Goal: Find contact information: Find contact information

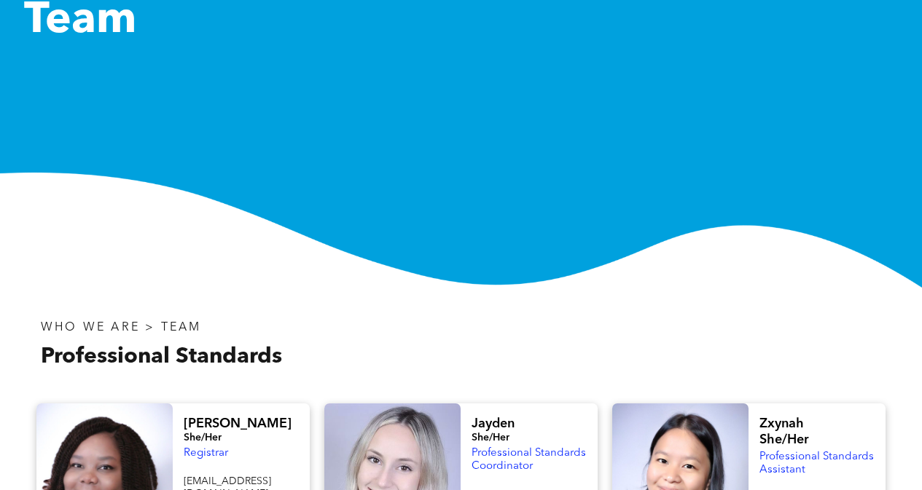
scroll to position [13, 0]
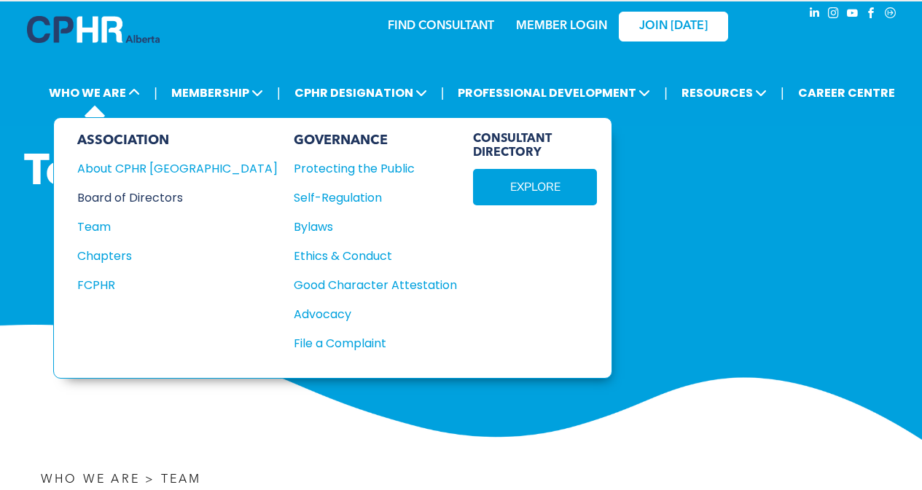
click at [98, 200] on div "Board of Directors" at bounding box center [167, 198] width 181 height 18
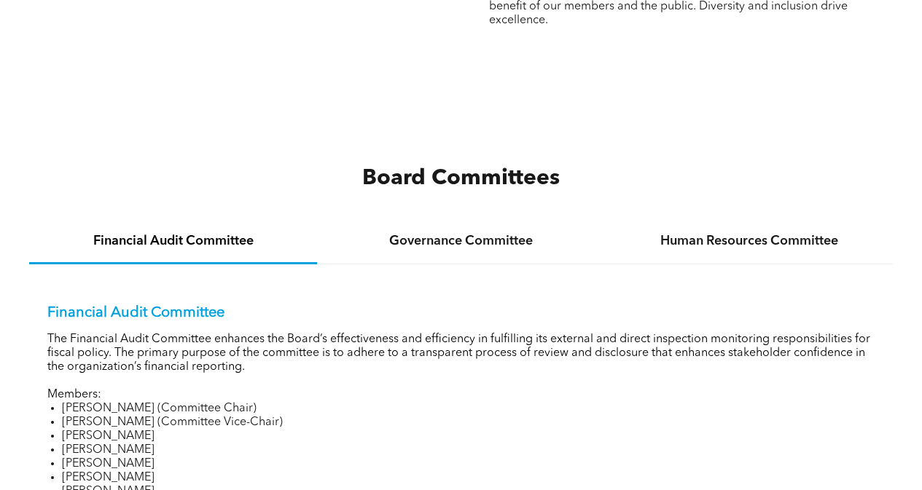
scroll to position [2040, 0]
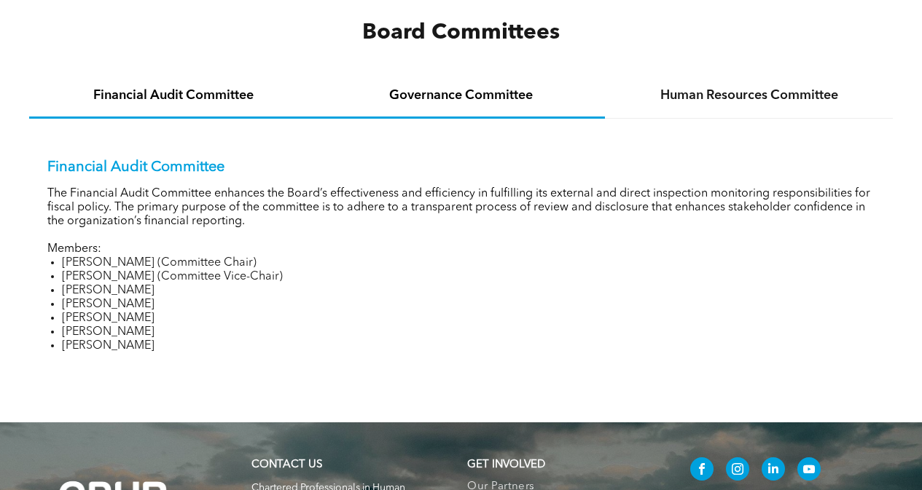
click at [399, 107] on div "Governance Committee" at bounding box center [461, 96] width 288 height 44
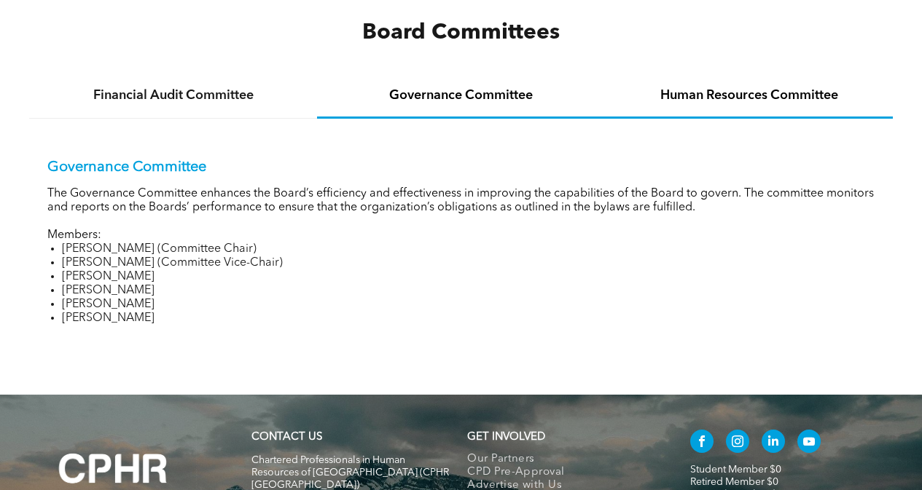
click at [666, 93] on h4 "Human Resources Committee" at bounding box center [749, 95] width 262 height 16
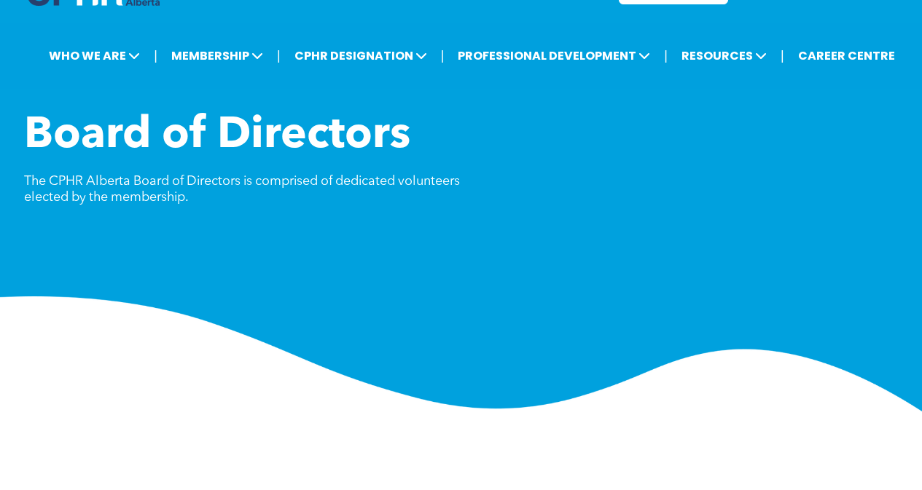
scroll to position [0, 0]
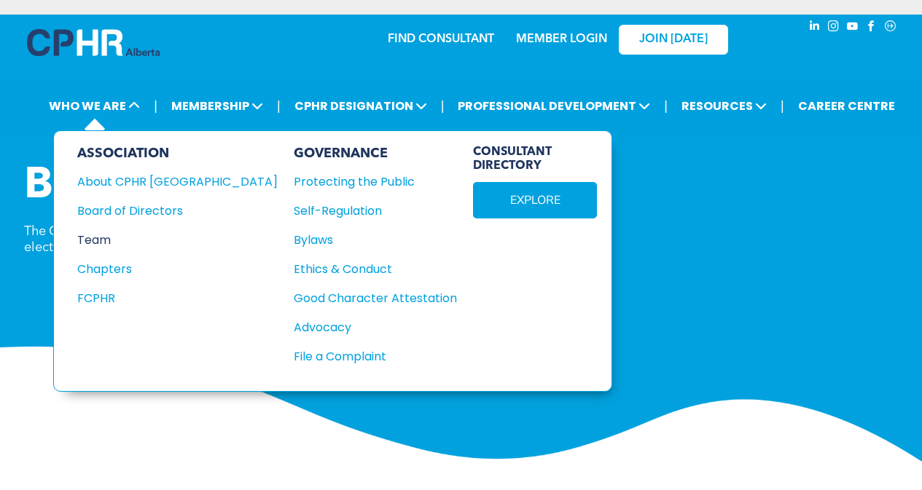
click at [91, 243] on div "Team" at bounding box center [167, 240] width 181 height 18
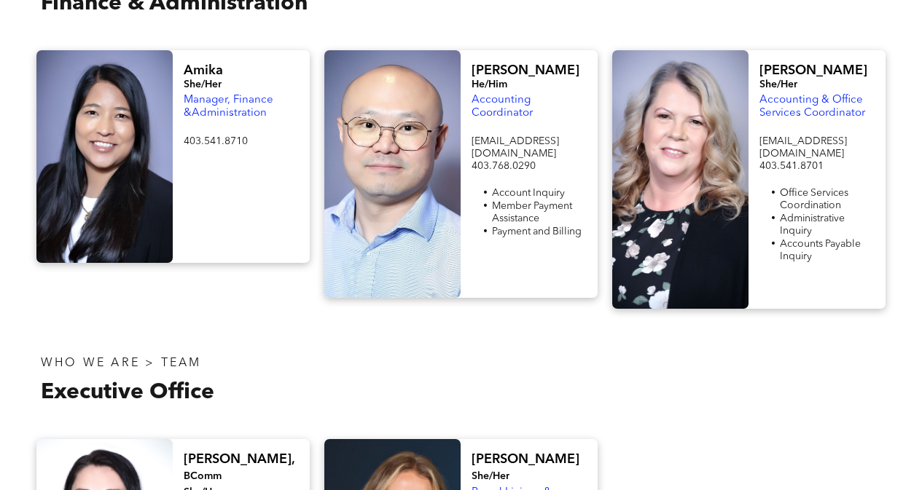
scroll to position [2259, 0]
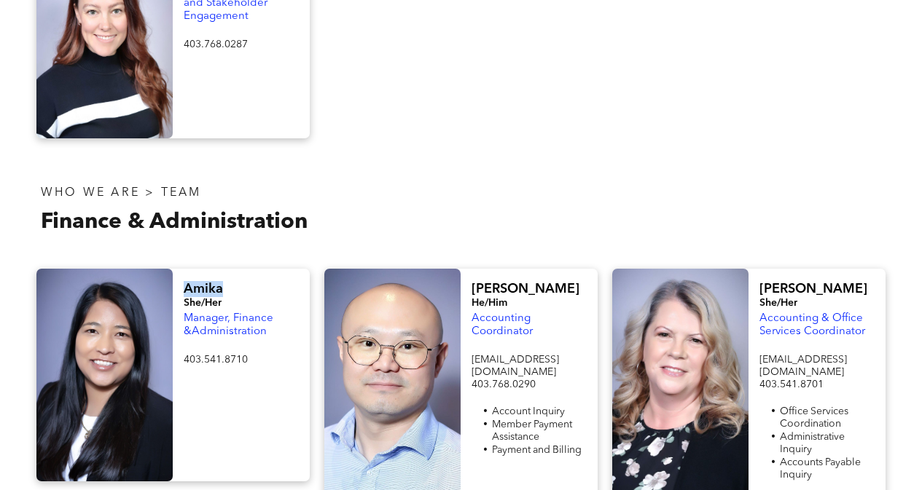
drag, startPoint x: 179, startPoint y: 175, endPoint x: 222, endPoint y: 172, distance: 43.1
click at [222, 269] on div "Amika She/Her Manager, Finance &Administration 403.541.8710 ﻿" at bounding box center [241, 375] width 136 height 213
copy span "Amika"
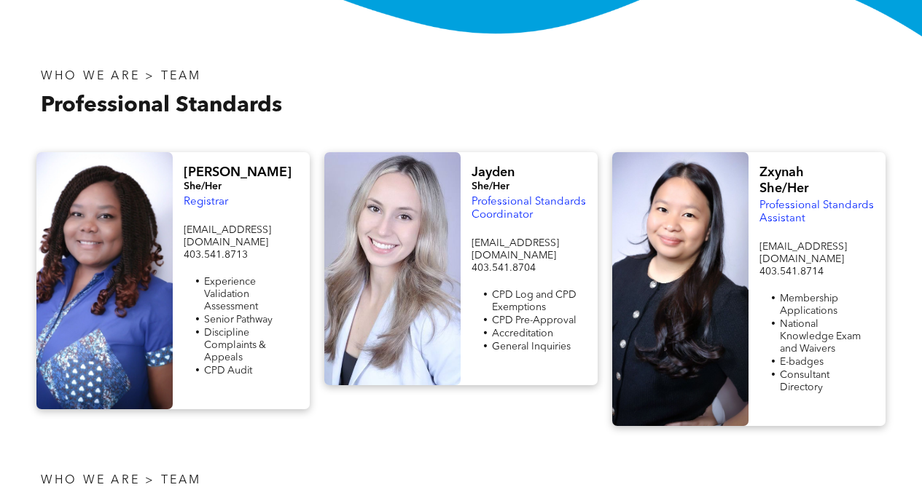
scroll to position [364, 0]
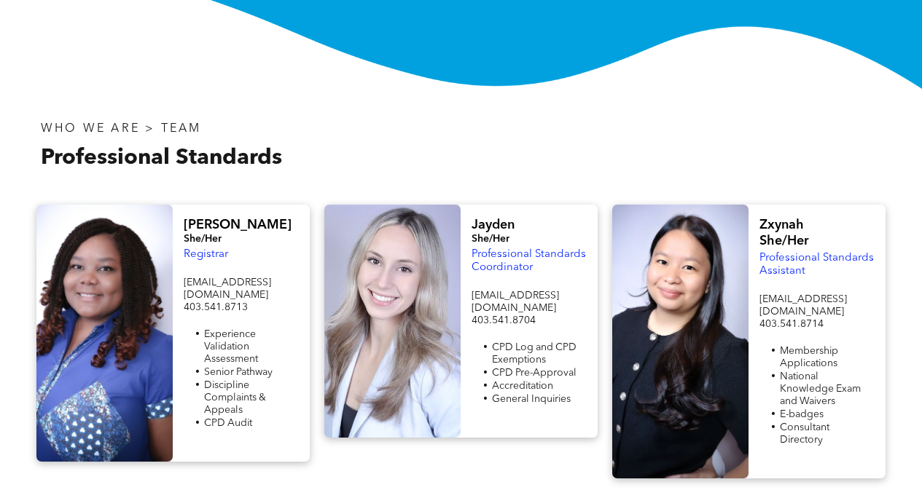
click at [225, 281] on span "[EMAIL_ADDRESS][DOMAIN_NAME]" at bounding box center [227, 289] width 87 height 23
copy span "[EMAIL_ADDRESS][DOMAIN_NAME]"
click at [485, 289] on div "[EMAIL_ADDRESS][DOMAIN_NAME] 403.541.8704 CPD Log and CPD Exemptions CPD Pre-Ap…" at bounding box center [528, 355] width 114 height 133
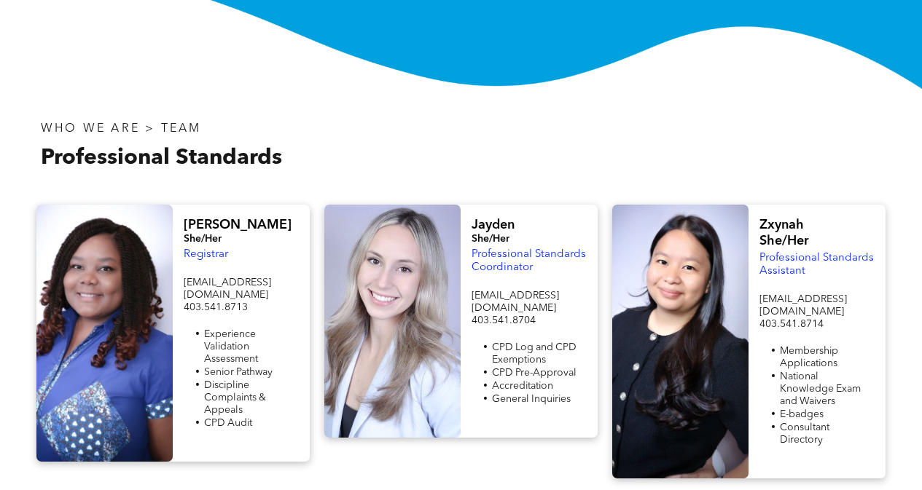
click at [483, 299] on span "[EMAIL_ADDRESS][DOMAIN_NAME]" at bounding box center [514, 302] width 87 height 23
copy span "[EMAIL_ADDRESS][DOMAIN_NAME]"
click at [913, 369] on div "[PERSON_NAME] She/Her Registrar [EMAIL_ADDRESS][DOMAIN_NAME] 403.541.8713 Exper…" at bounding box center [461, 341] width 922 height 303
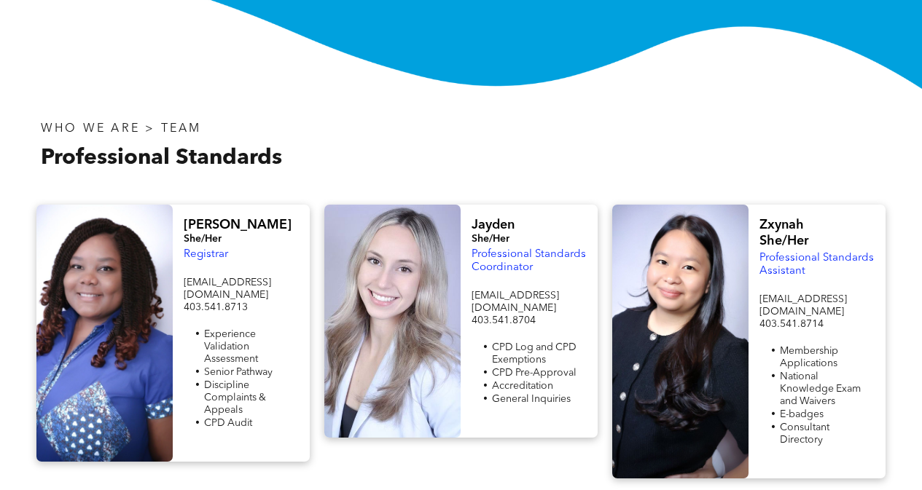
click at [793, 298] on span "[EMAIL_ADDRESS][DOMAIN_NAME]" at bounding box center [802, 305] width 87 height 23
copy span "[EMAIL_ADDRESS][DOMAIN_NAME]"
click at [906, 309] on div "[PERSON_NAME] She/Her Registrar [EMAIL_ADDRESS][DOMAIN_NAME] 403.541.8713 Exper…" at bounding box center [461, 341] width 922 height 303
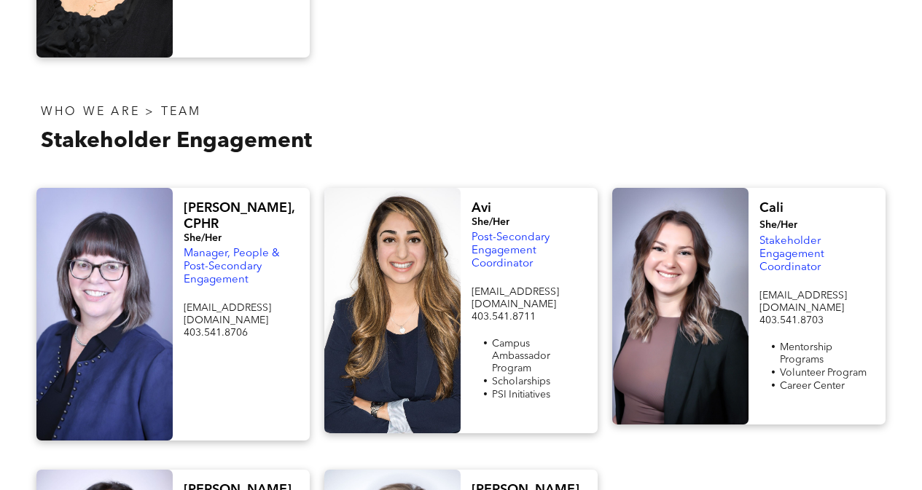
scroll to position [1166, 0]
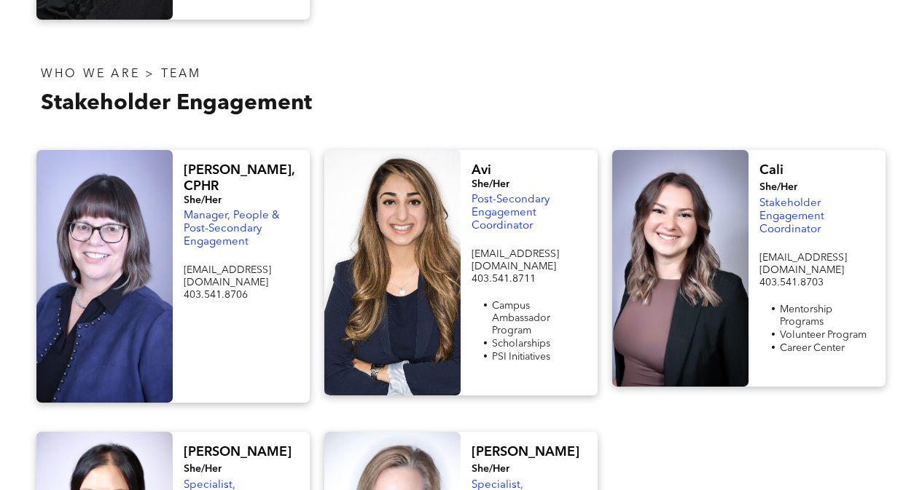
click at [222, 265] on span "[EMAIL_ADDRESS][DOMAIN_NAME]" at bounding box center [227, 276] width 87 height 23
copy span "[EMAIL_ADDRESS][DOMAIN_NAME]"
click at [504, 249] on span "[EMAIL_ADDRESS][DOMAIN_NAME]" at bounding box center [514, 260] width 87 height 23
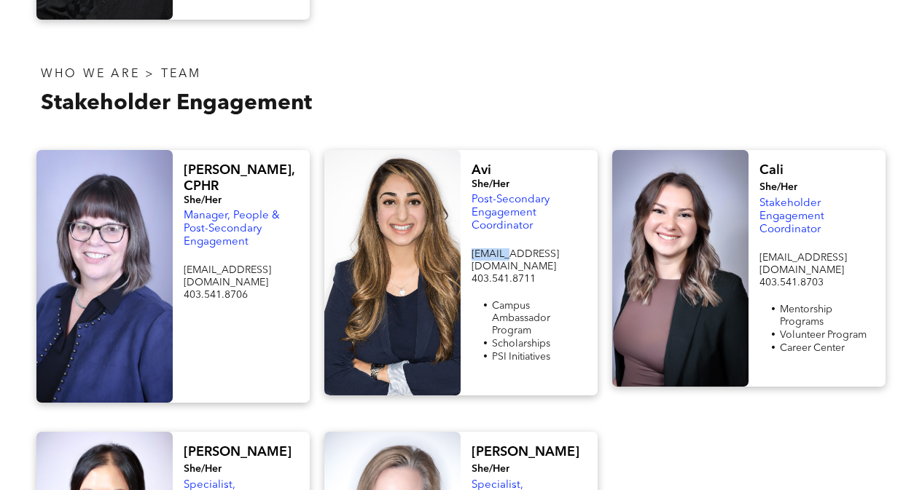
click at [504, 249] on span "[EMAIL_ADDRESS][DOMAIN_NAME]" at bounding box center [514, 260] width 87 height 23
copy span "[EMAIL_ADDRESS][DOMAIN_NAME]"
click at [888, 268] on div "Cali She/Her Stakeholder Engagement Coordinator [EMAIL_ADDRESS][DOMAIN_NAME] 40…" at bounding box center [749, 276] width 288 height 253
click at [796, 253] on span "[EMAIL_ADDRESS][DOMAIN_NAME]" at bounding box center [802, 264] width 87 height 23
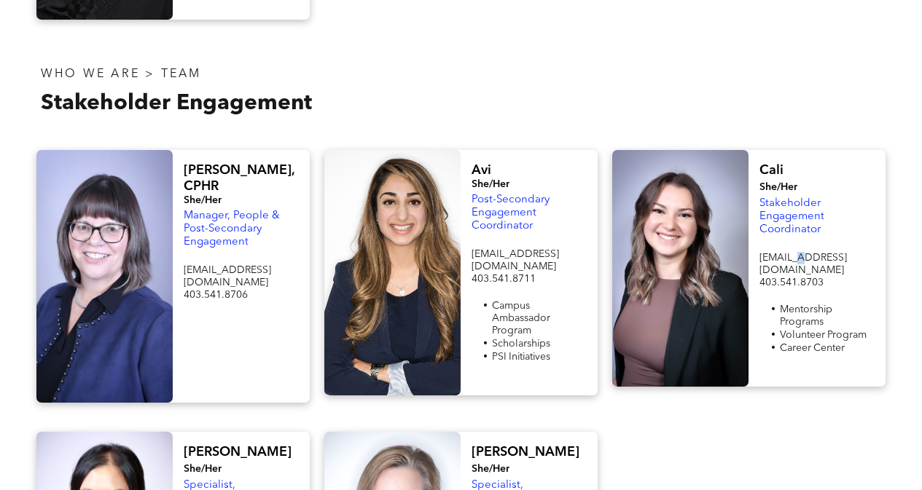
click at [796, 253] on span "[EMAIL_ADDRESS][DOMAIN_NAME]" at bounding box center [802, 264] width 87 height 23
copy span "[EMAIL_ADDRESS][DOMAIN_NAME]"
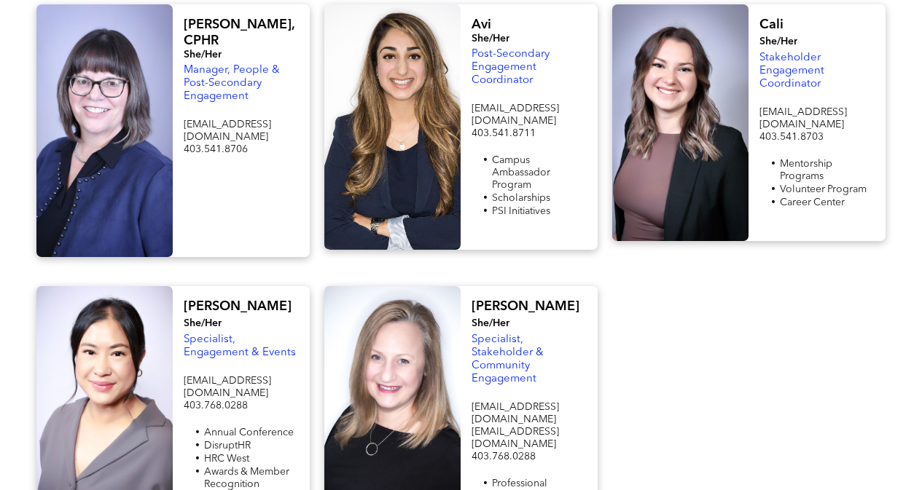
click at [186, 376] on span "[EMAIL_ADDRESS][DOMAIN_NAME]" at bounding box center [227, 387] width 87 height 23
copy span "[EMAIL_ADDRESS][DOMAIN_NAME]"
click at [499, 402] on span "[EMAIL_ADDRESS][DOMAIN_NAME]" at bounding box center [514, 413] width 87 height 23
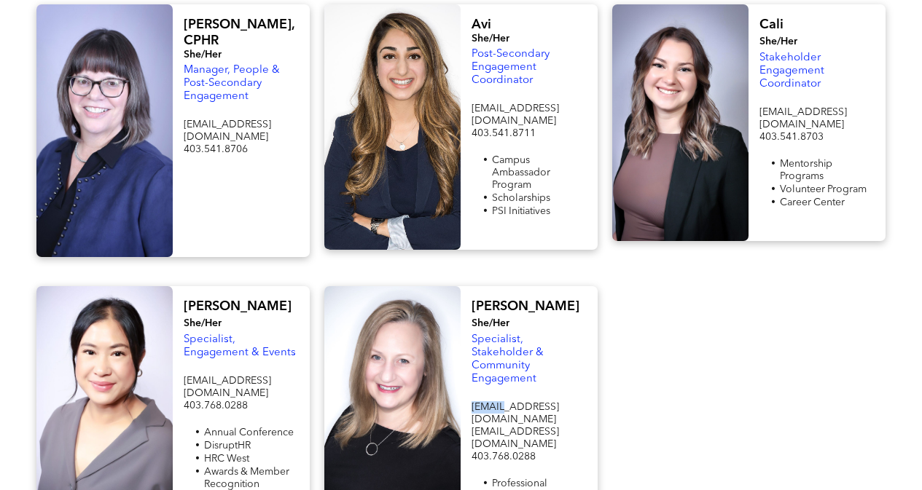
click at [499, 402] on span "[EMAIL_ADDRESS][DOMAIN_NAME]" at bounding box center [514, 413] width 87 height 23
copy span "[EMAIL_ADDRESS][DOMAIN_NAME]"
click at [719, 417] on div at bounding box center [749, 448] width 288 height 324
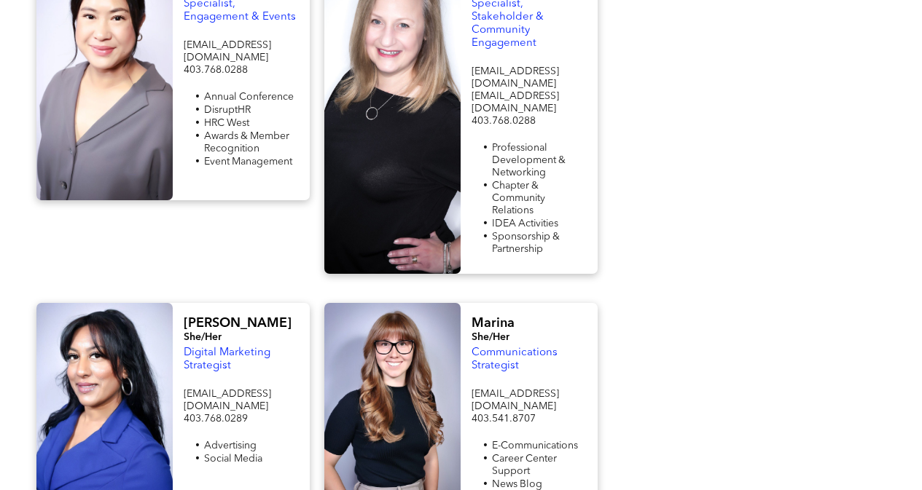
scroll to position [1676, 0]
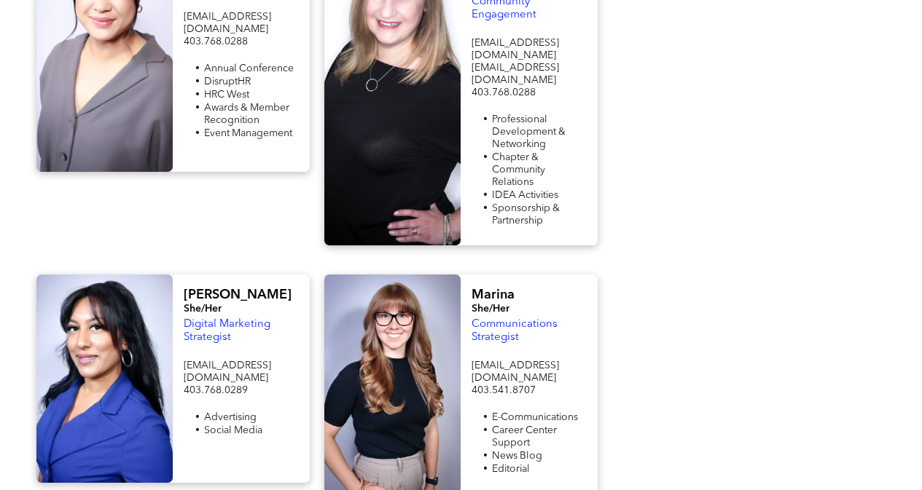
click at [240, 361] on span "[EMAIL_ADDRESS][DOMAIN_NAME] 403.768.0289" at bounding box center [227, 378] width 87 height 35
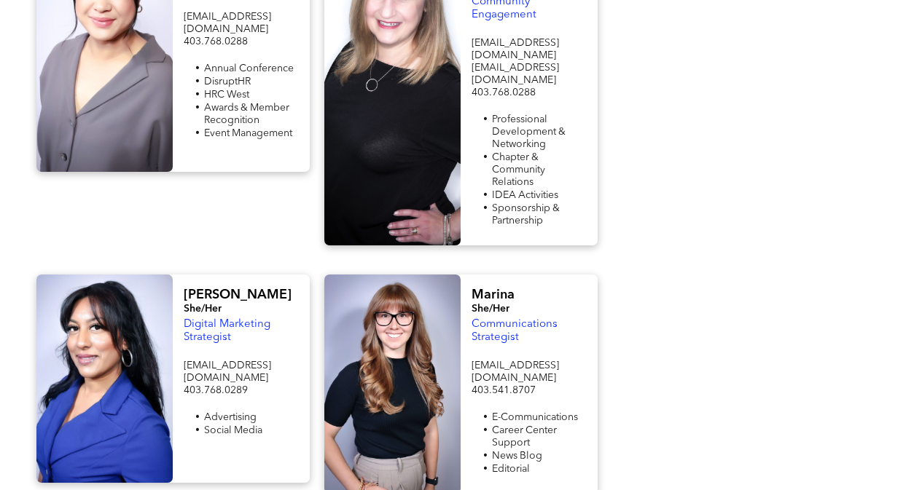
click at [513, 361] on span "[EMAIL_ADDRESS][DOMAIN_NAME]" at bounding box center [514, 372] width 87 height 23
copy span "[EMAIL_ADDRESS][DOMAIN_NAME]"
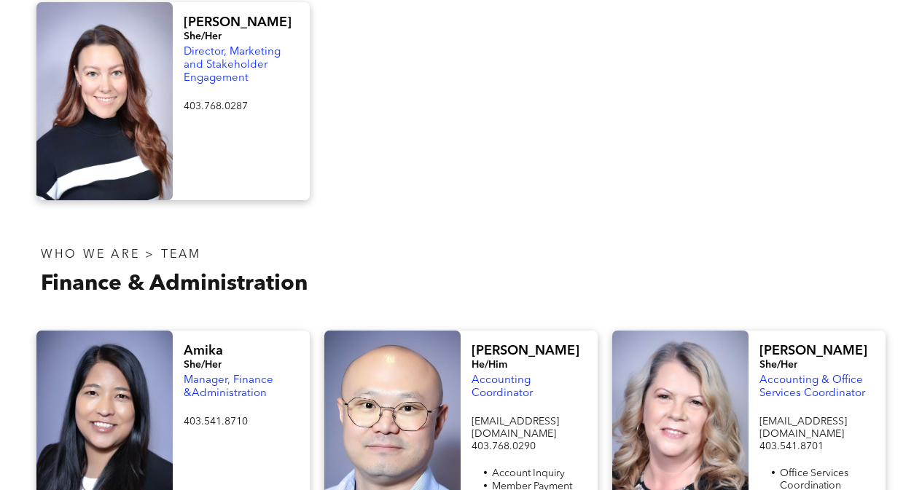
scroll to position [2259, 0]
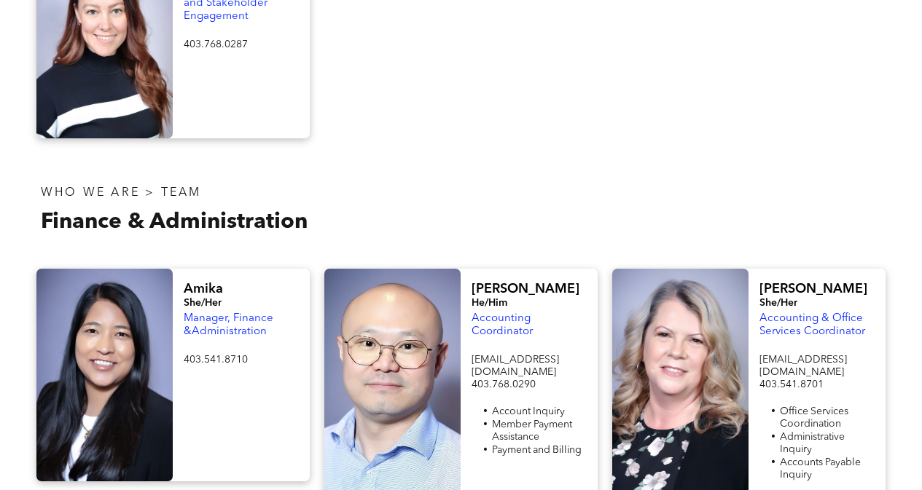
click at [515, 355] on span "[EMAIL_ADDRESS][DOMAIN_NAME]" at bounding box center [514, 366] width 87 height 23
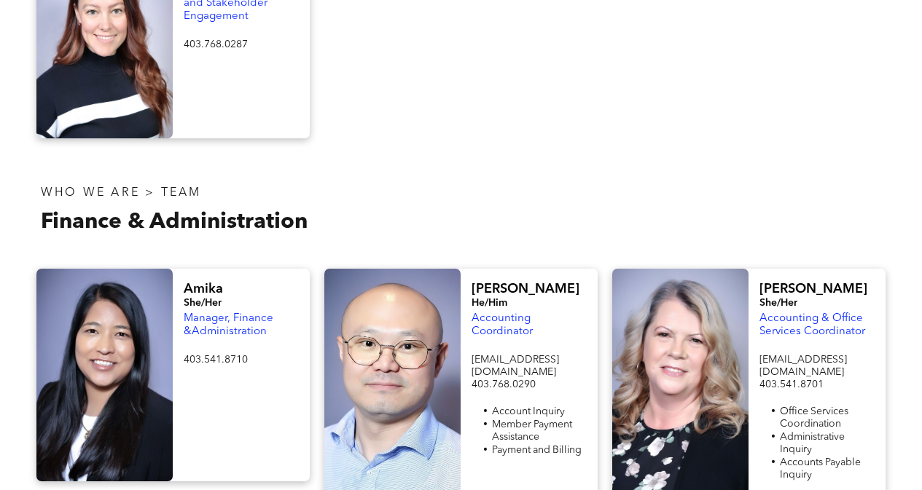
click at [897, 267] on div "Amika She/Her Manager, Finance &Administration 403.541.8710 ﻿ [PERSON_NAME]/Him…" at bounding box center [461, 398] width 922 height 288
click at [822, 355] on span "[EMAIL_ADDRESS][DOMAIN_NAME]" at bounding box center [802, 366] width 87 height 23
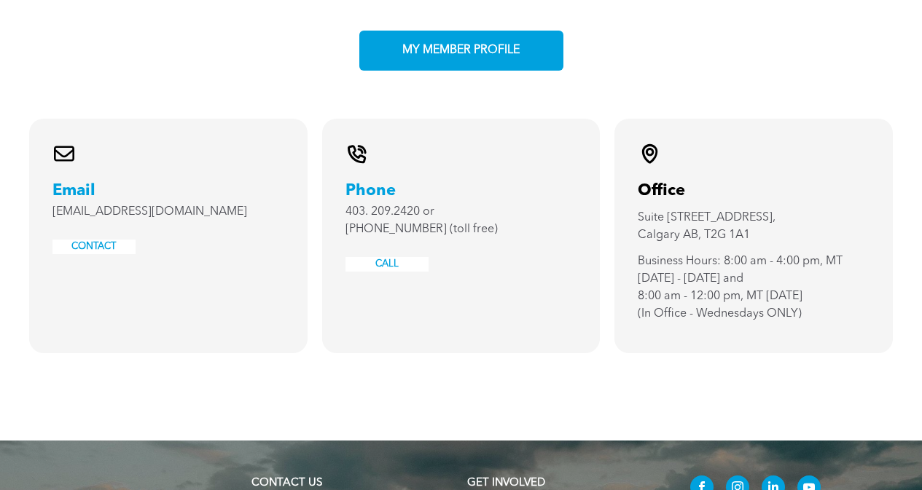
scroll to position [3438, 0]
